Goal: Information Seeking & Learning: Learn about a topic

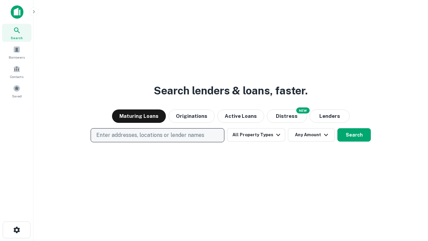
click at [157, 135] on p "Enter addresses, locations or lender names" at bounding box center [150, 135] width 108 height 8
type input "**********"
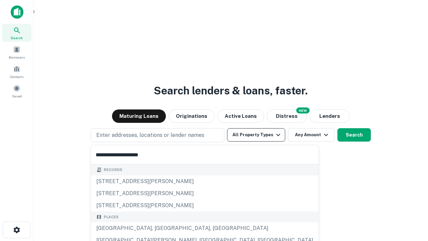
click at [160, 228] on div "[GEOGRAPHIC_DATA], [GEOGRAPHIC_DATA], [GEOGRAPHIC_DATA]" at bounding box center [205, 228] width 228 height 12
click at [256, 135] on button "All Property Types" at bounding box center [256, 134] width 58 height 13
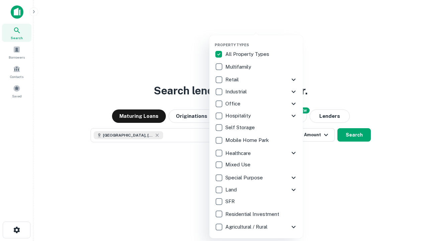
click at [262, 41] on button "button" at bounding box center [262, 41] width 94 height 0
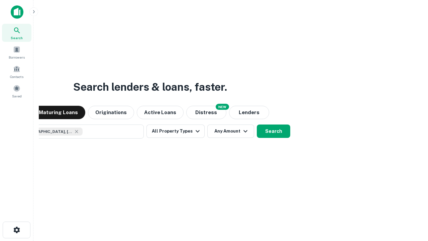
scroll to position [11, 0]
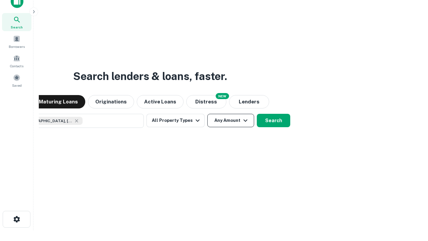
click at [208, 114] on button "Any Amount" at bounding box center [231, 120] width 47 height 13
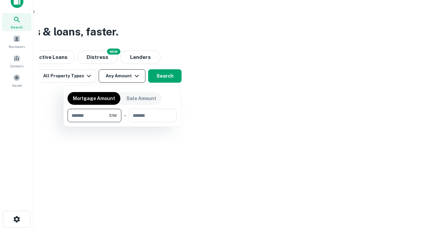
type input "*******"
click at [122, 122] on button "button" at bounding box center [122, 122] width 109 height 0
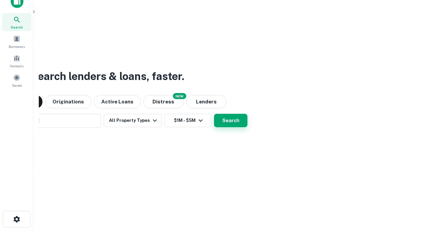
click at [214, 114] on button "Search" at bounding box center [230, 120] width 33 height 13
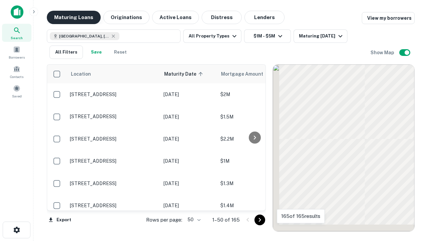
click at [74, 17] on button "Maturing Loans" at bounding box center [74, 17] width 54 height 13
